Goal: Entertainment & Leisure: Consume media (video, audio)

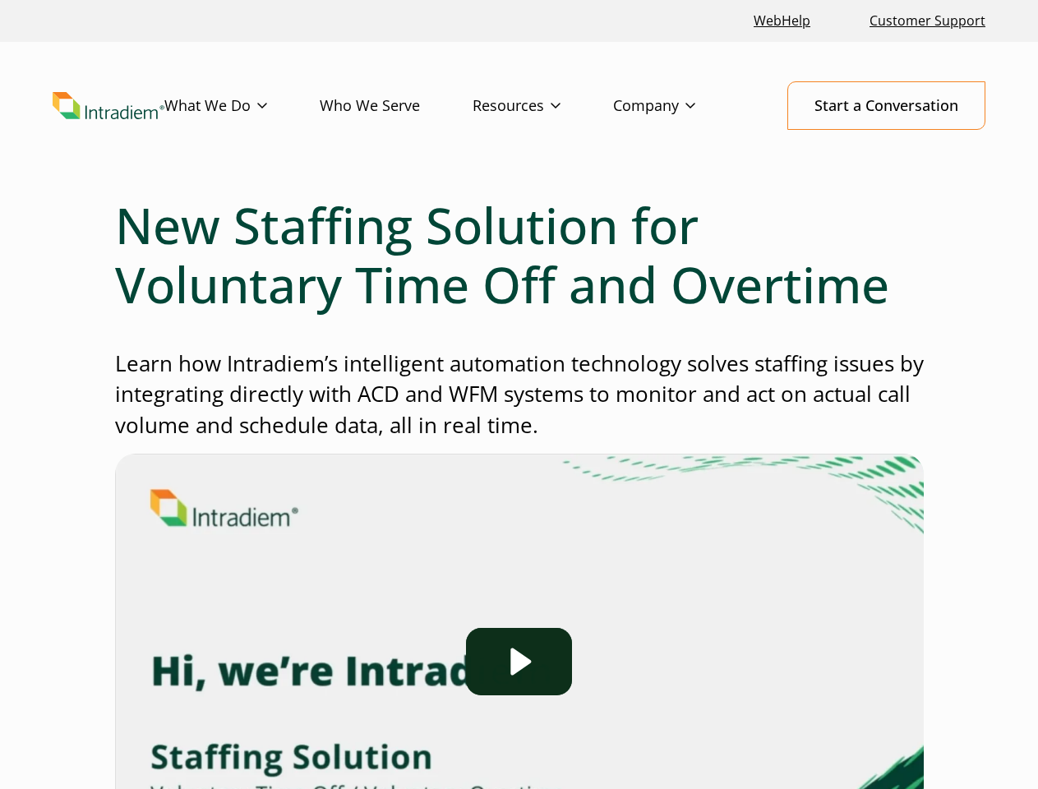
click at [518, 394] on p "Learn how Intradiem’s intelligent automation technology solves staffing issues …" at bounding box center [519, 394] width 808 height 92
click at [519, 621] on img at bounding box center [519, 680] width 808 height 455
click at [518, 661] on icon "Play Video: Staffing Solution | Voluntary Time Off and Overtime" at bounding box center [521, 661] width 21 height 27
